Goal: Navigation & Orientation: Find specific page/section

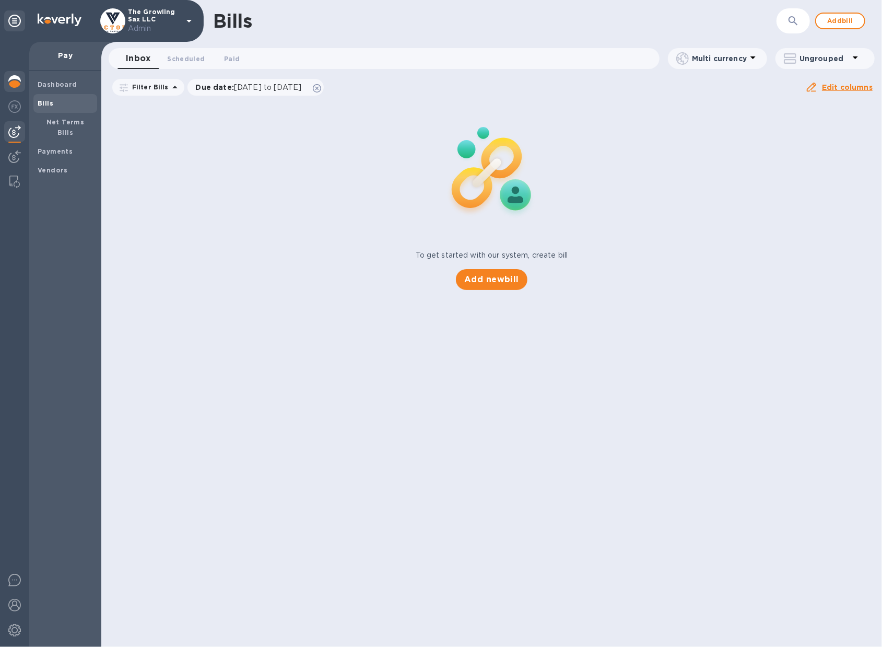
click at [13, 92] on div at bounding box center [14, 82] width 21 height 23
